Goal: Navigation & Orientation: Find specific page/section

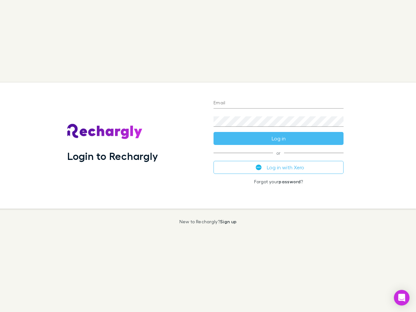
click at [208, 156] on div "Login to Rechargly" at bounding box center [135, 145] width 146 height 126
click at [278, 103] on input "Email" at bounding box center [278, 103] width 130 height 10
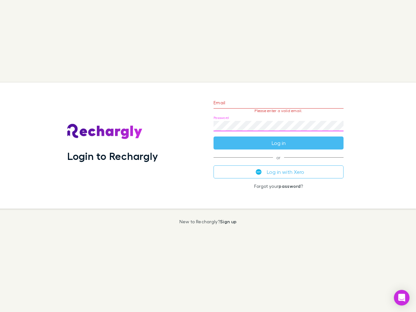
click at [278, 138] on form "Email Please enter a valid email. Password Log in" at bounding box center [278, 121] width 130 height 57
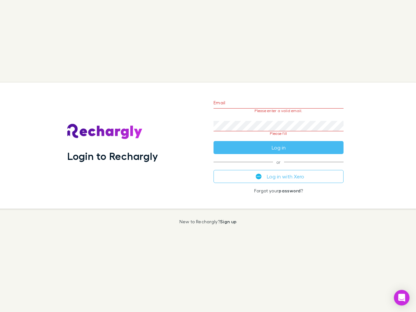
click at [278, 167] on div "Email Please enter a valid email. Password Please fill Log in or Log in with Xe…" at bounding box center [278, 145] width 140 height 126
click at [401, 298] on icon "Open Intercom Messenger" at bounding box center [401, 298] width 7 height 8
